Goal: Task Accomplishment & Management: Manage account settings

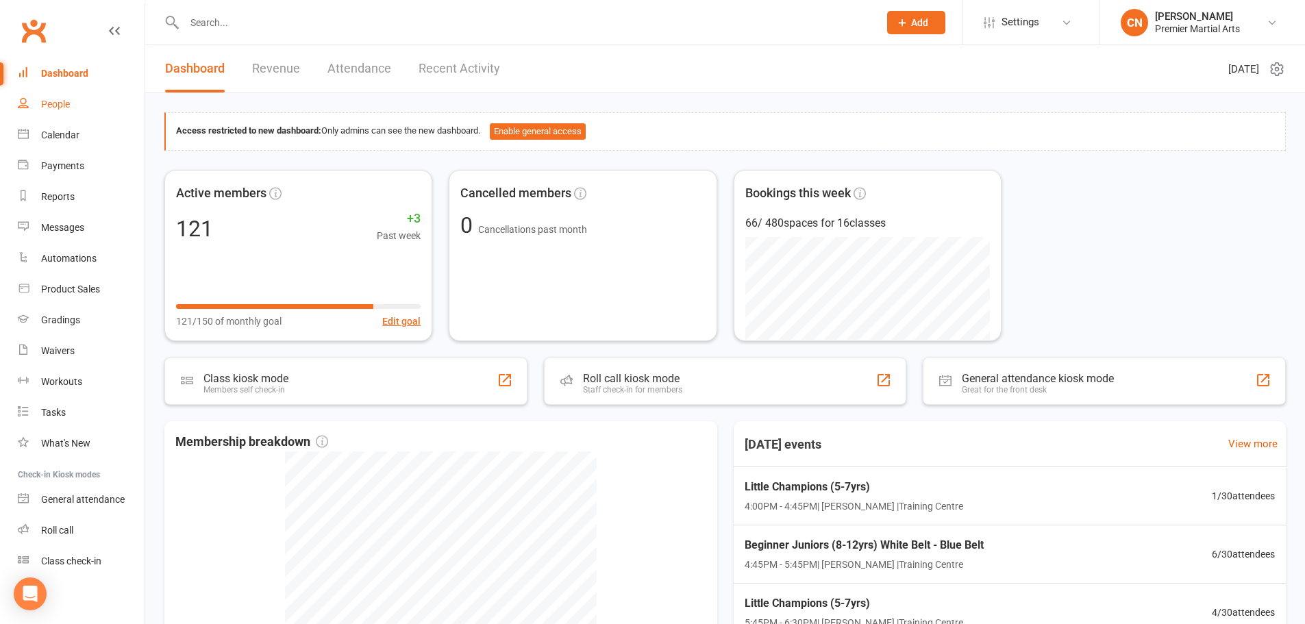
click at [72, 99] on link "People" at bounding box center [81, 104] width 127 height 31
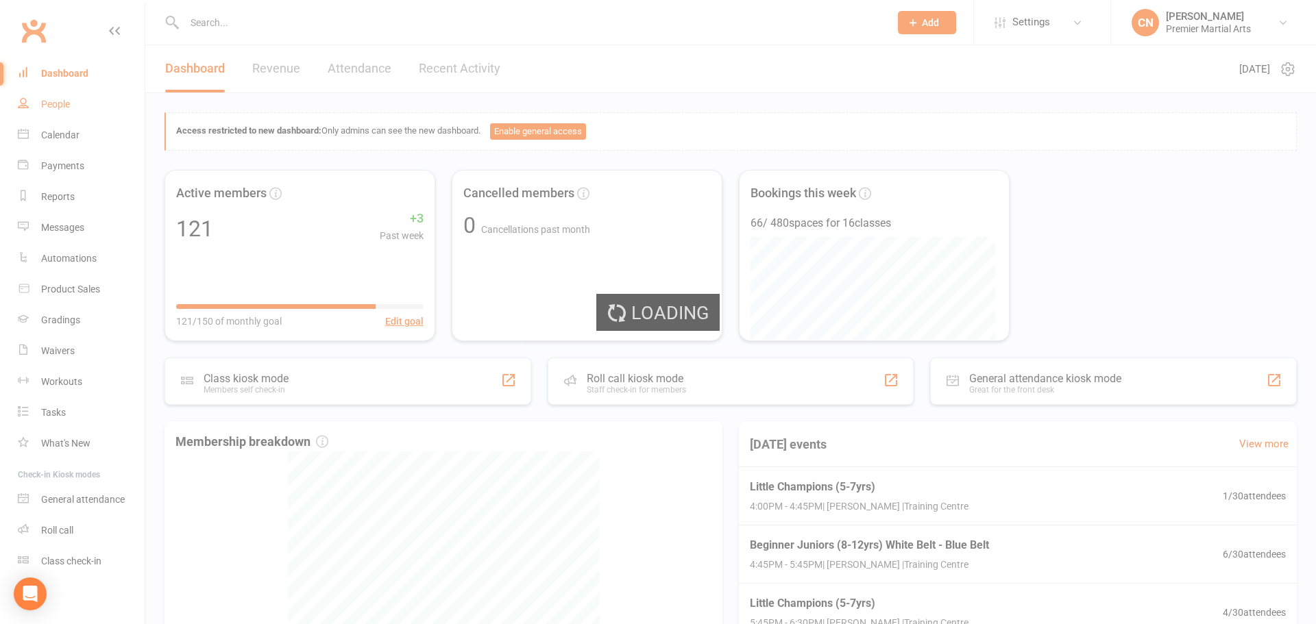
select select "100"
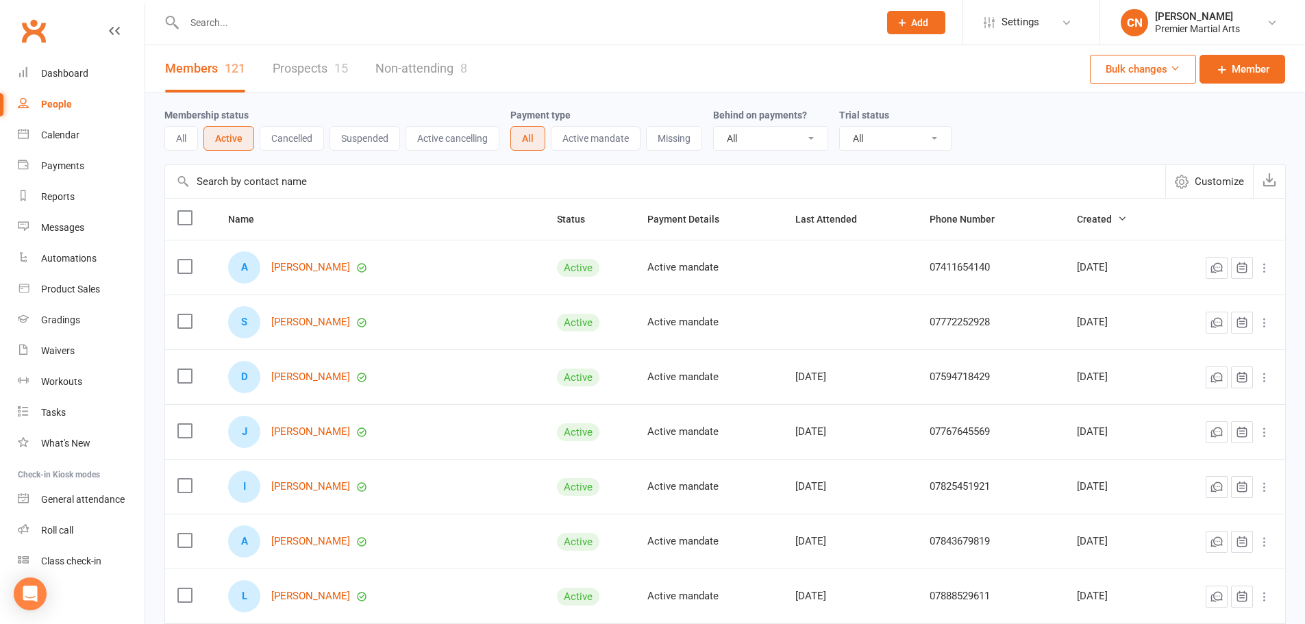
click at [185, 323] on label at bounding box center [184, 322] width 14 height 14
click at [185, 315] on input "checkbox" at bounding box center [184, 315] width 14 height 0
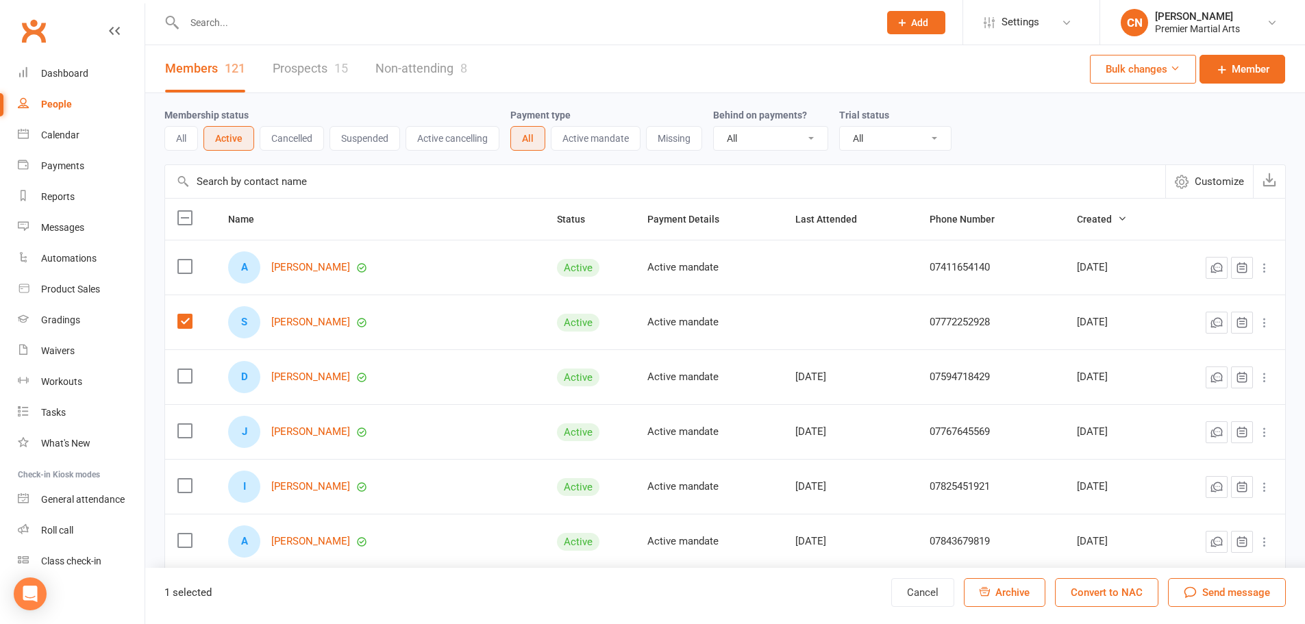
click at [186, 322] on label at bounding box center [184, 322] width 14 height 14
click at [186, 315] on input "checkbox" at bounding box center [184, 315] width 14 height 0
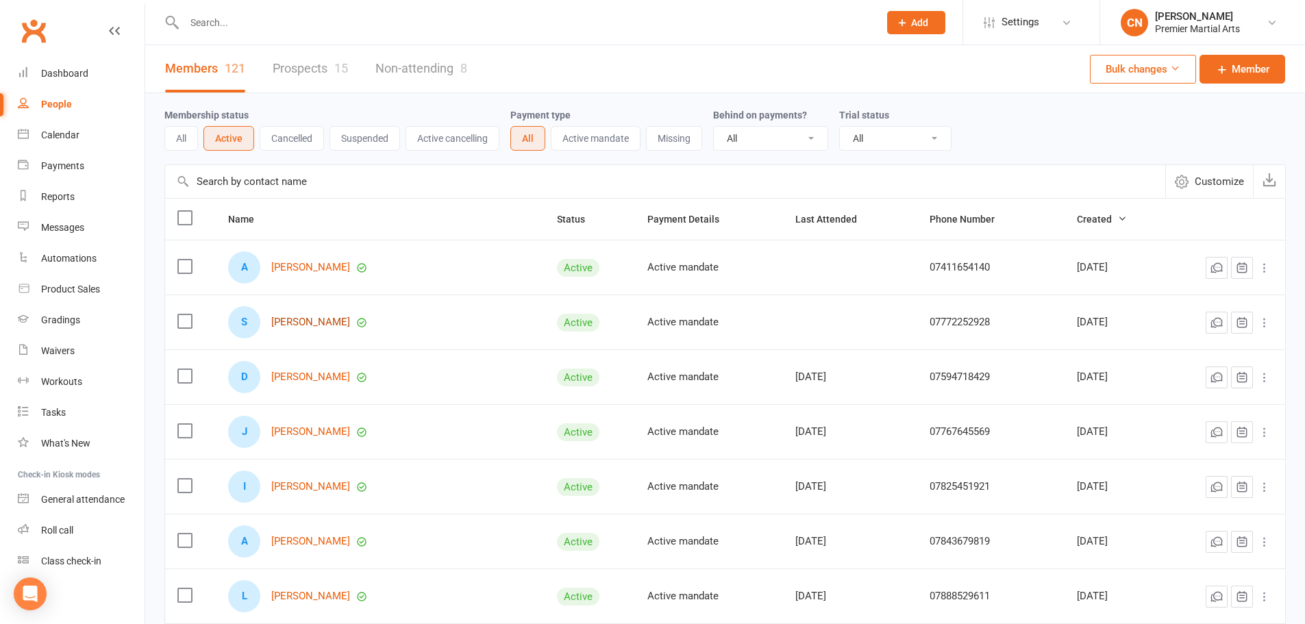
click at [299, 323] on link "[PERSON_NAME]" at bounding box center [310, 323] width 79 height 12
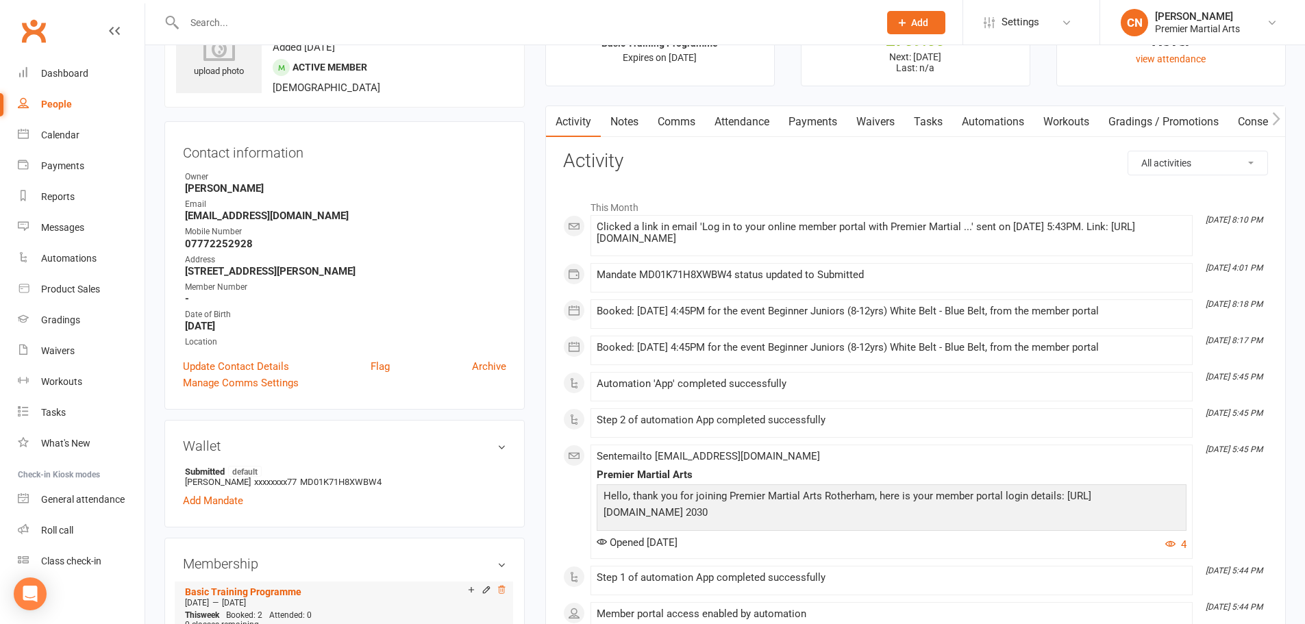
scroll to position [137, 0]
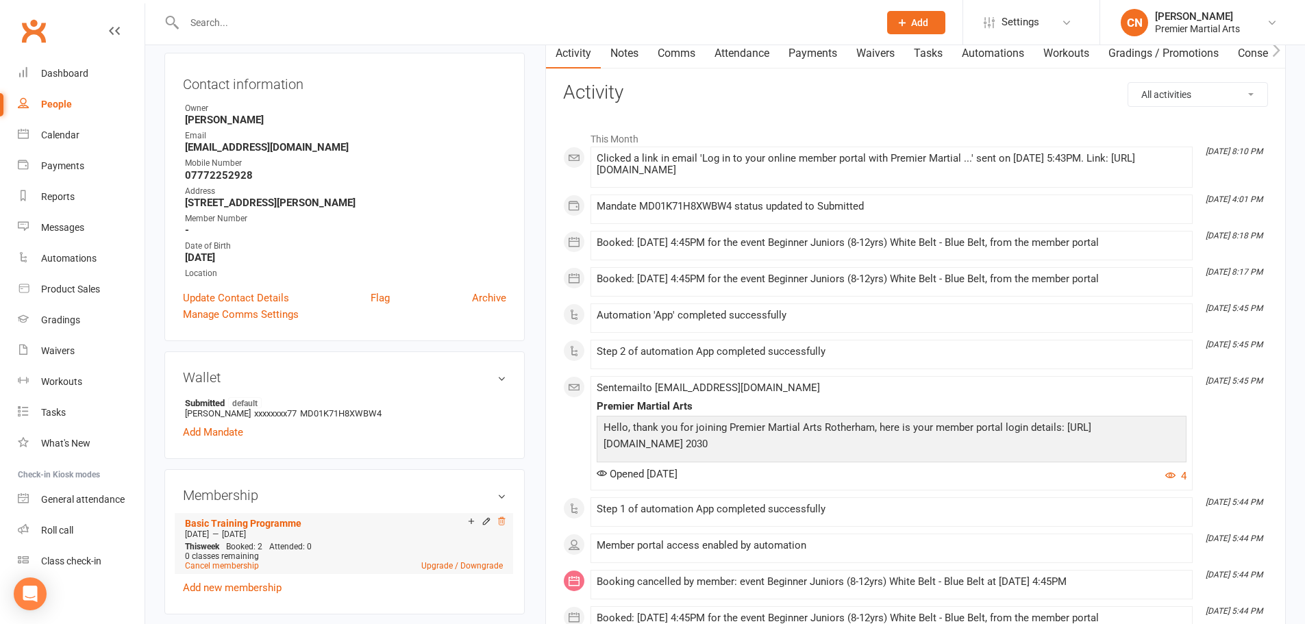
click at [502, 520] on icon at bounding box center [502, 522] width 10 height 10
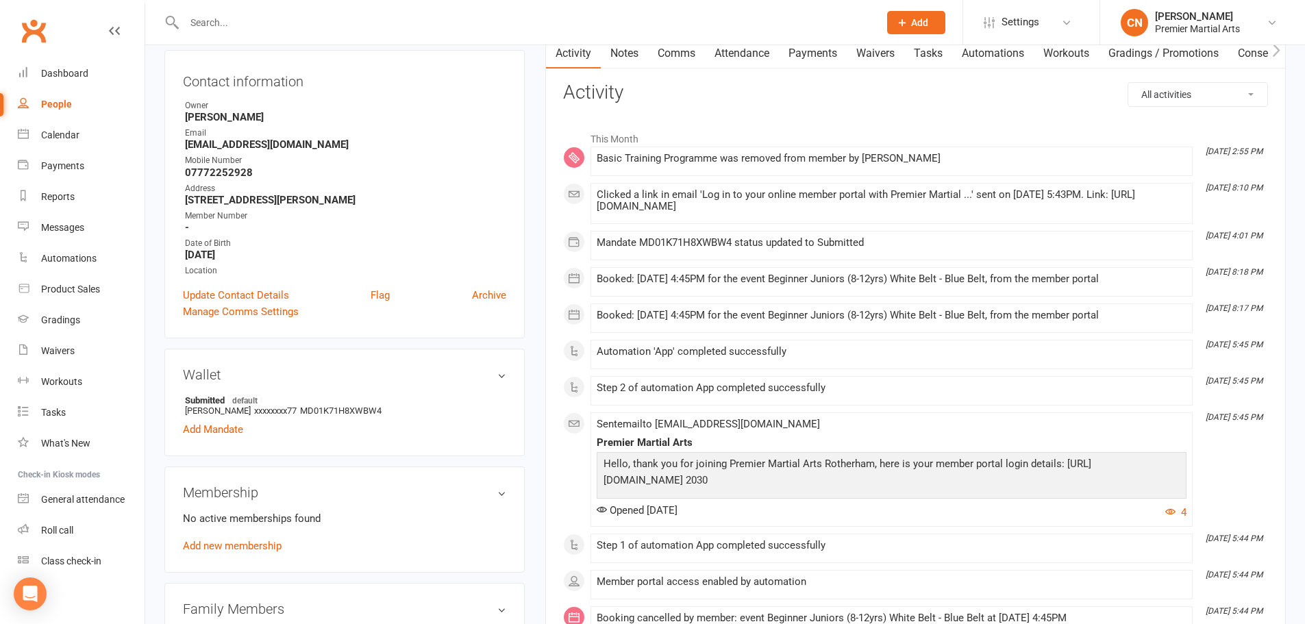
scroll to position [0, 0]
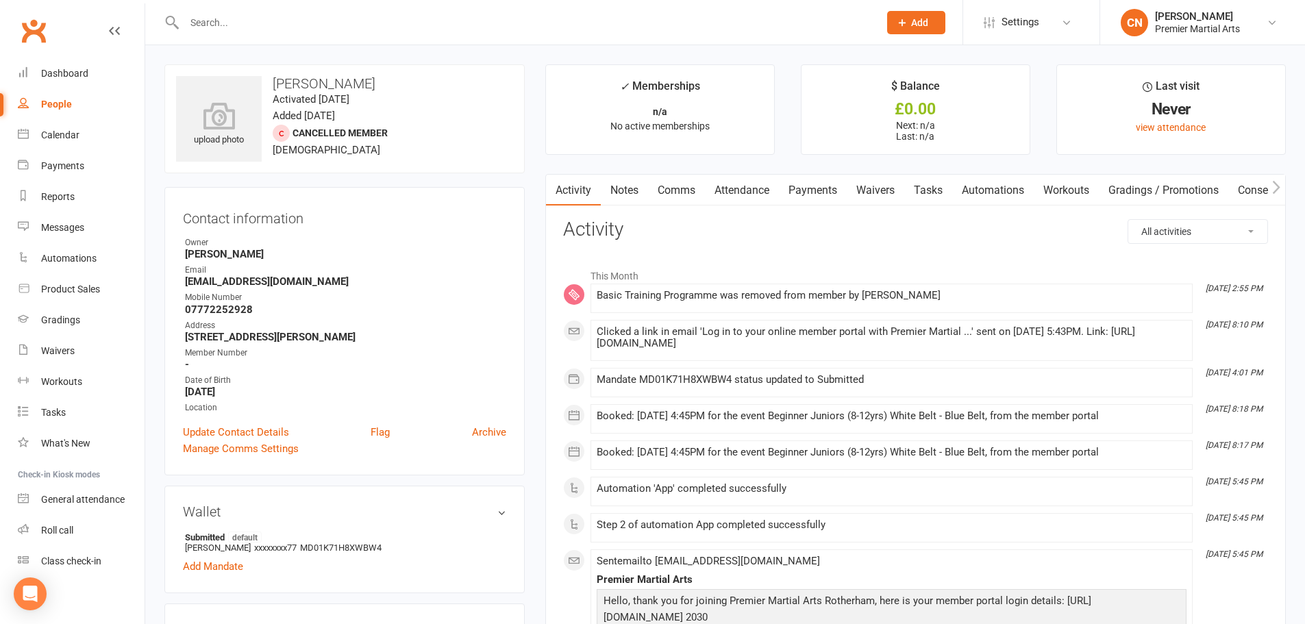
click at [67, 100] on div "People" at bounding box center [56, 104] width 31 height 11
select select "100"
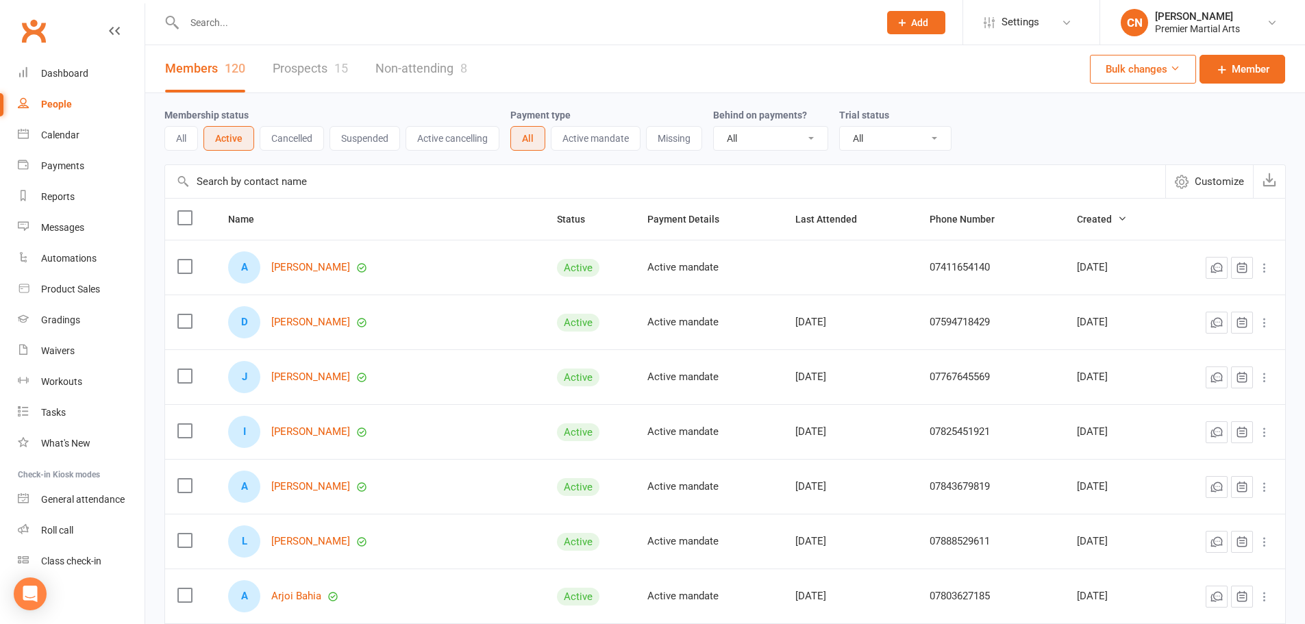
click at [518, 23] on input "text" at bounding box center [524, 22] width 689 height 19
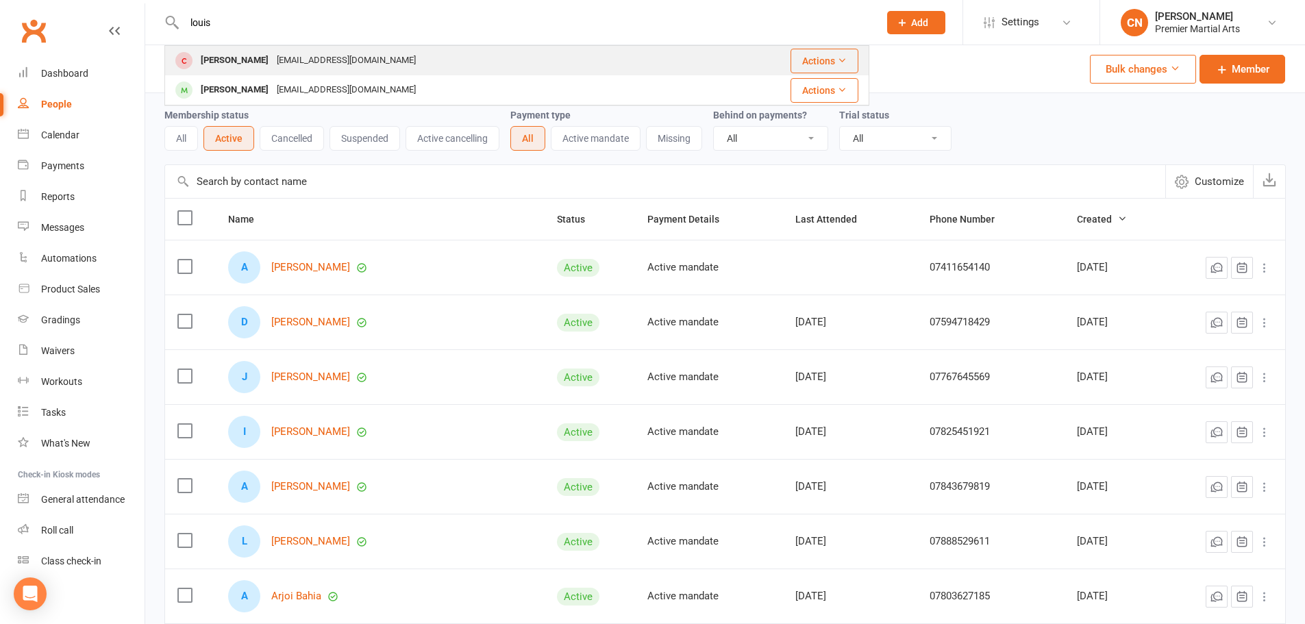
type input "louis"
click at [327, 58] on div "[EMAIL_ADDRESS][DOMAIN_NAME]" at bounding box center [346, 61] width 147 height 20
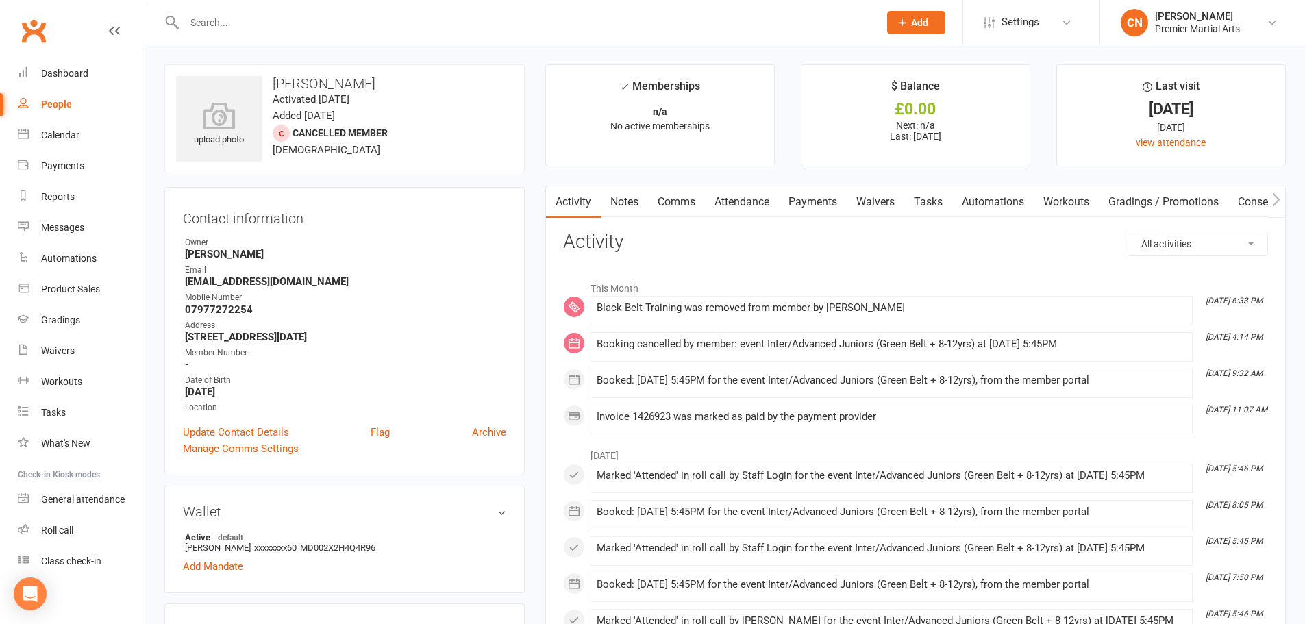
click at [53, 101] on div "People" at bounding box center [56, 104] width 31 height 11
select select "100"
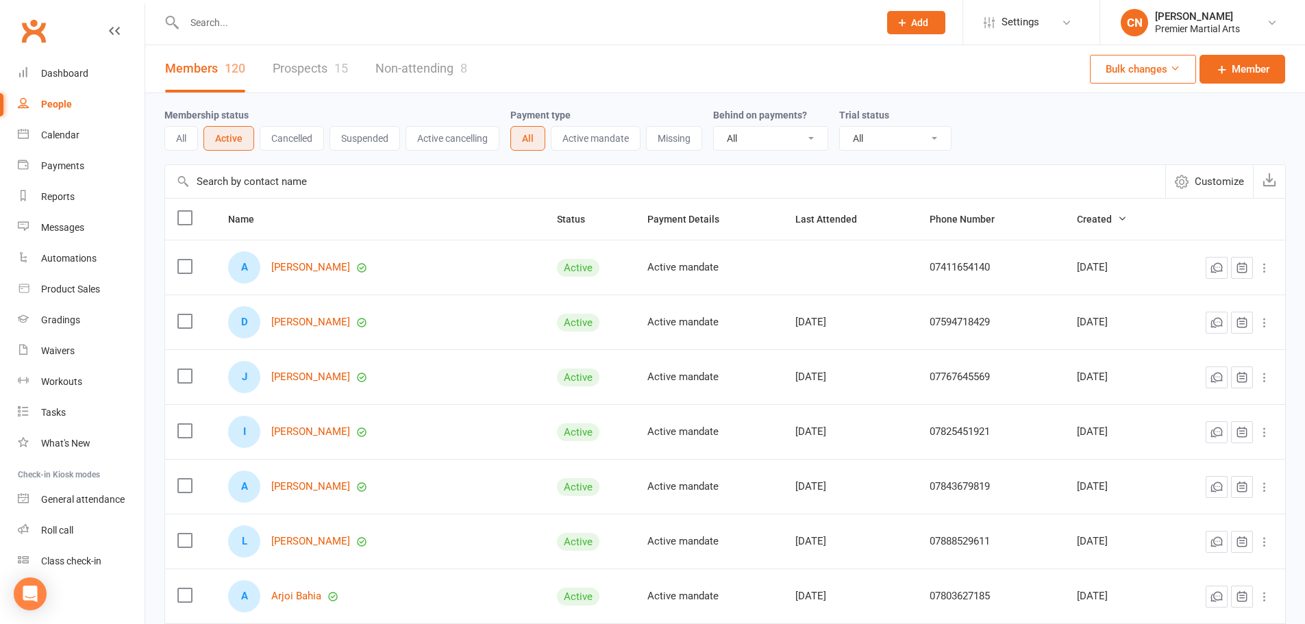
click at [278, 139] on button "Cancelled" at bounding box center [292, 138] width 64 height 25
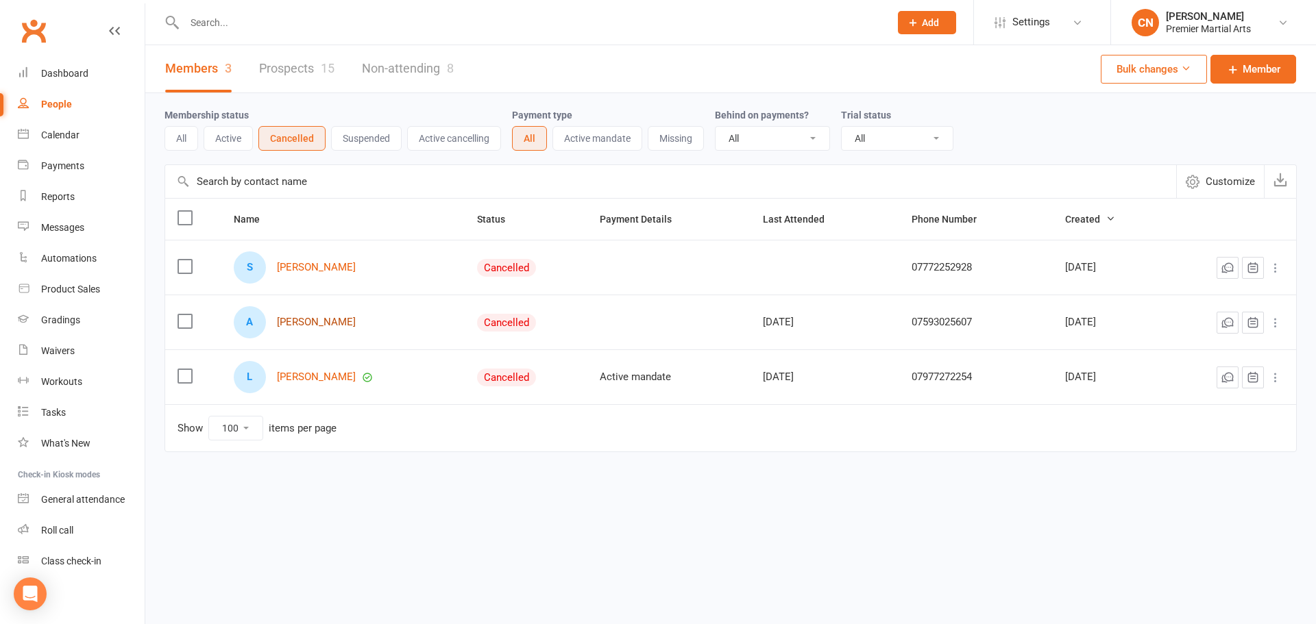
click at [312, 325] on link "[PERSON_NAME]" at bounding box center [316, 323] width 79 height 12
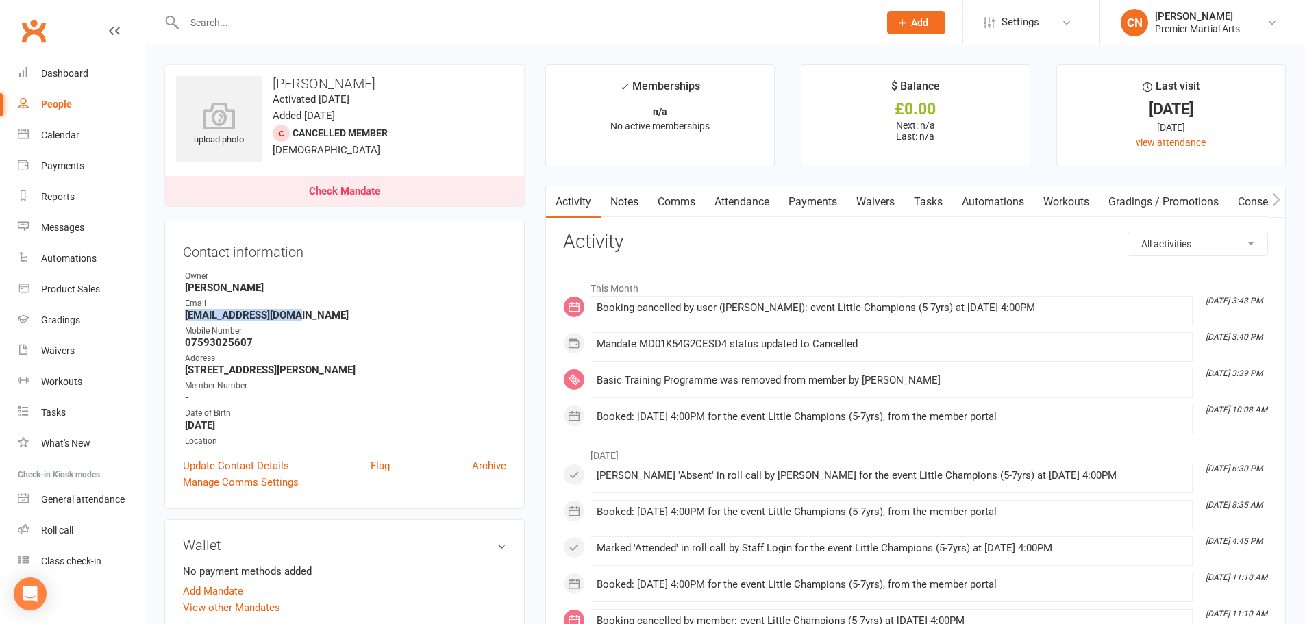
drag, startPoint x: 291, startPoint y: 316, endPoint x: 183, endPoint y: 316, distance: 107.6
click at [183, 316] on li "Email [EMAIL_ADDRESS][DOMAIN_NAME]" at bounding box center [344, 309] width 323 height 24
copy strong "[EMAIL_ADDRESS][DOMAIN_NAME]"
click at [64, 101] on div "People" at bounding box center [56, 104] width 31 height 11
select select "100"
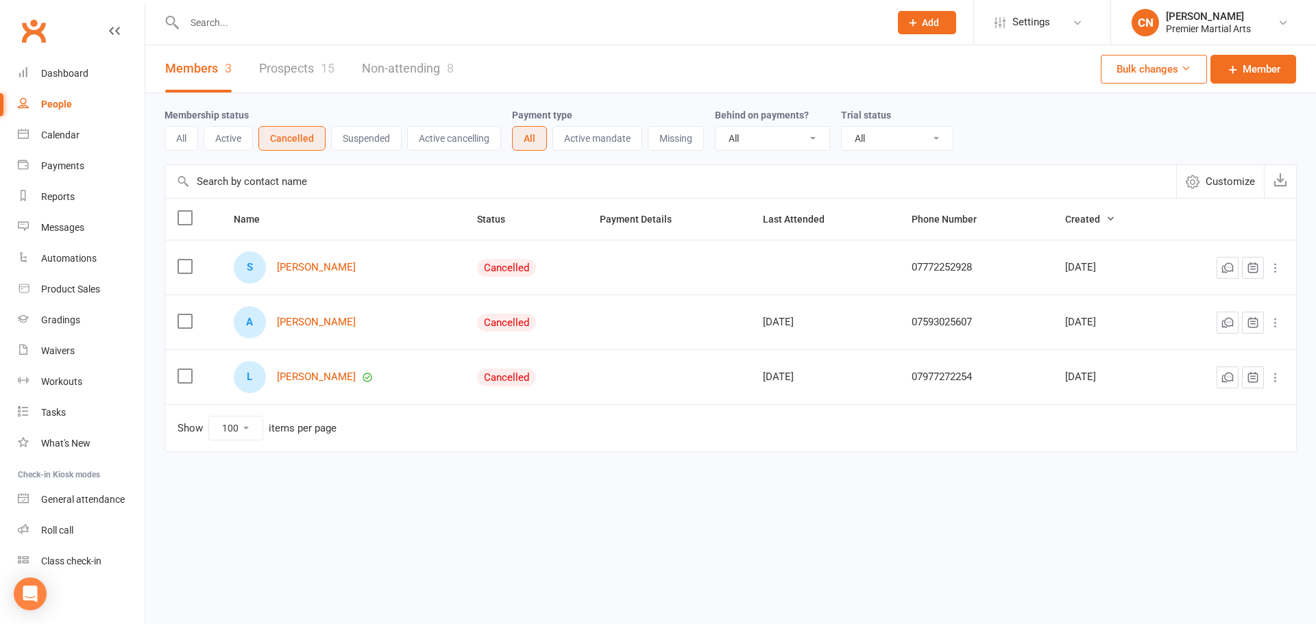
click at [61, 102] on div "People" at bounding box center [56, 104] width 31 height 11
click at [71, 77] on div "Dashboard" at bounding box center [64, 73] width 47 height 11
